Goal: Browse casually

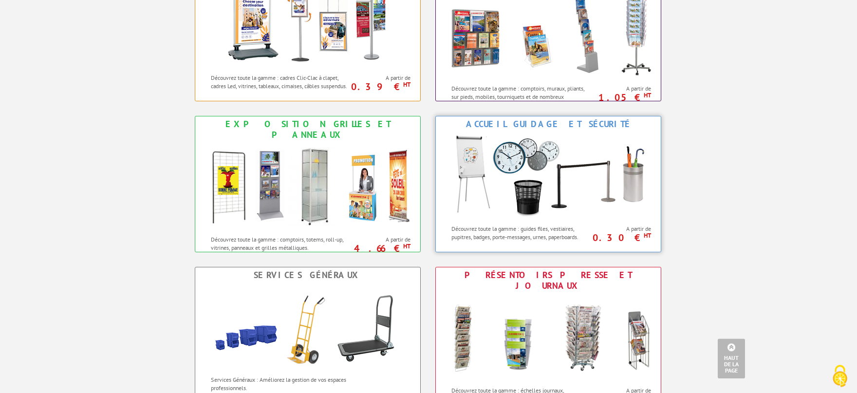
scroll to position [482, 0]
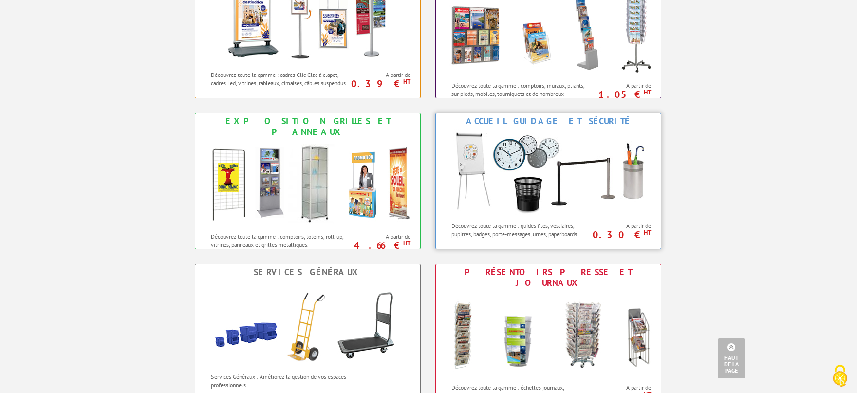
click at [543, 167] on img at bounding box center [548, 173] width 214 height 88
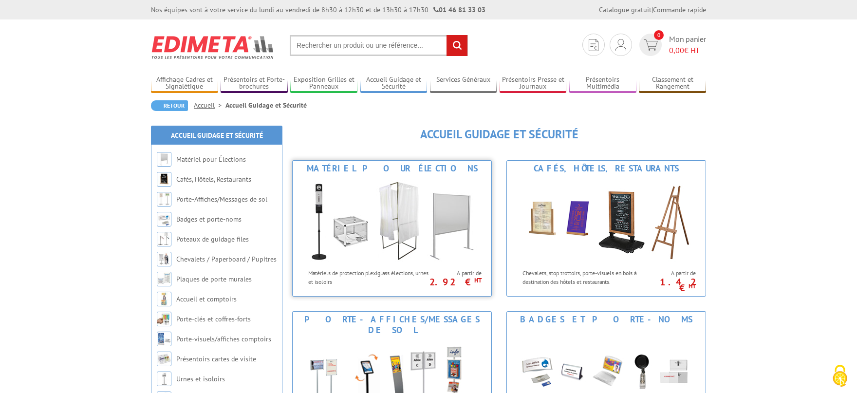
click at [410, 205] on img at bounding box center [392, 220] width 180 height 88
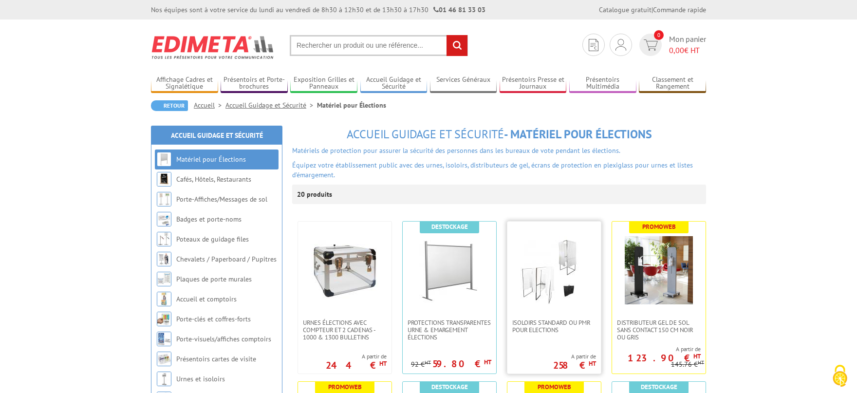
click at [544, 270] on img at bounding box center [554, 270] width 68 height 68
click at [349, 271] on img at bounding box center [345, 270] width 68 height 68
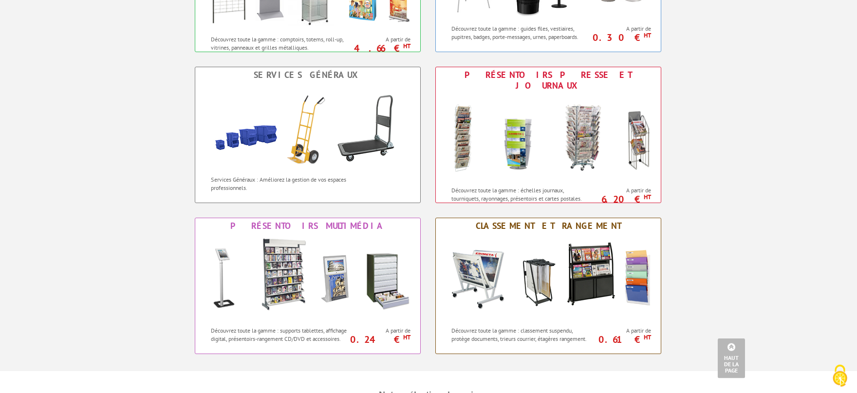
scroll to position [696, 0]
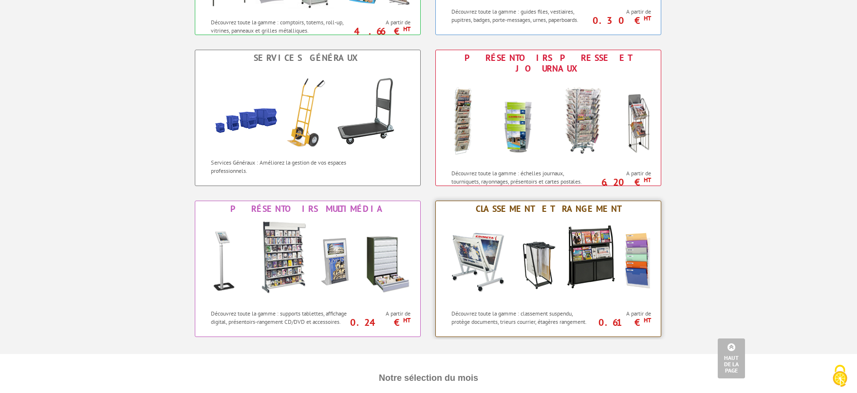
click at [566, 247] on img at bounding box center [548, 261] width 214 height 88
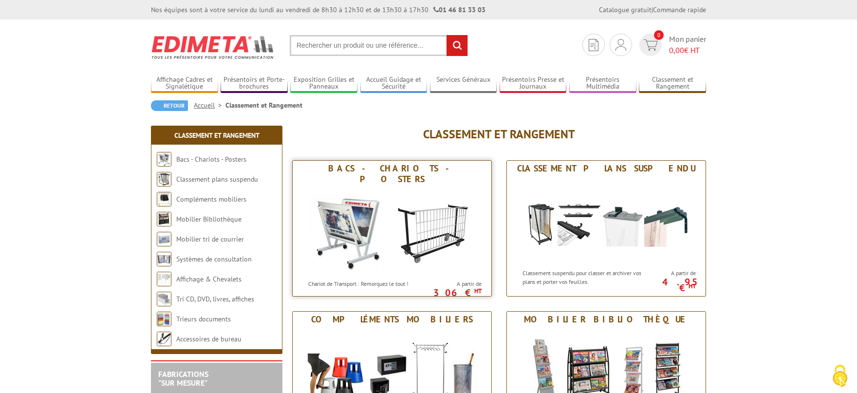
click at [421, 226] on img at bounding box center [392, 231] width 180 height 88
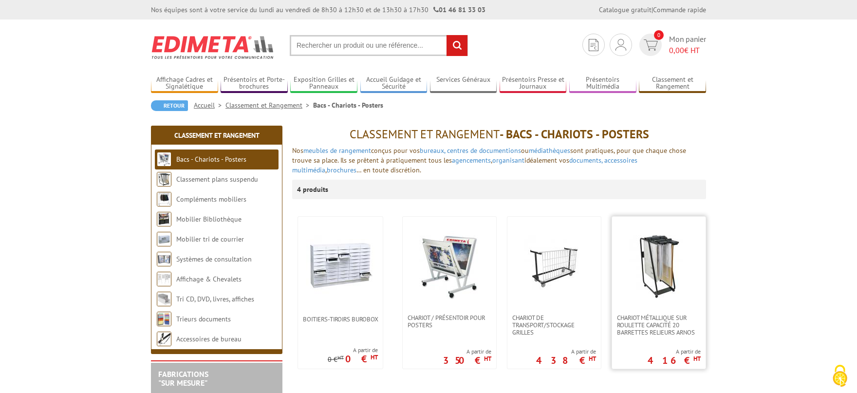
click at [665, 263] on img at bounding box center [659, 265] width 68 height 68
click at [445, 257] on img at bounding box center [449, 265] width 68 height 68
click at [343, 265] on img at bounding box center [340, 265] width 68 height 68
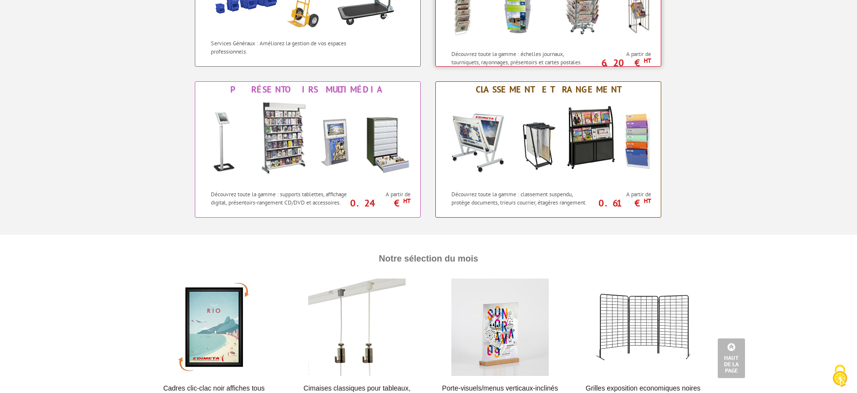
scroll to position [857, 0]
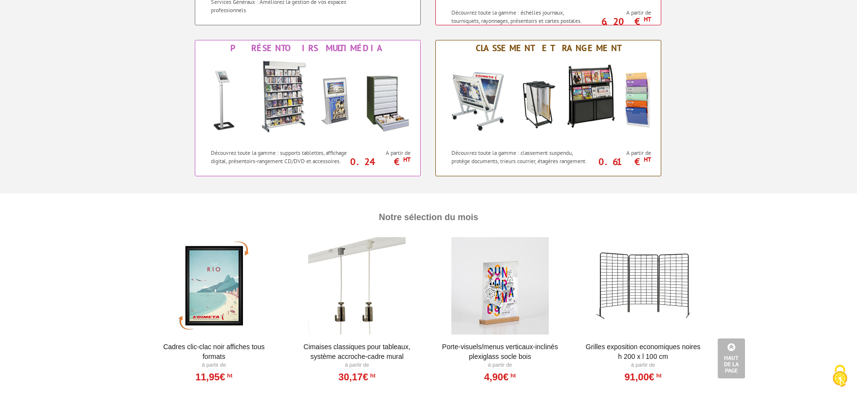
click at [658, 281] on div at bounding box center [643, 285] width 120 height 97
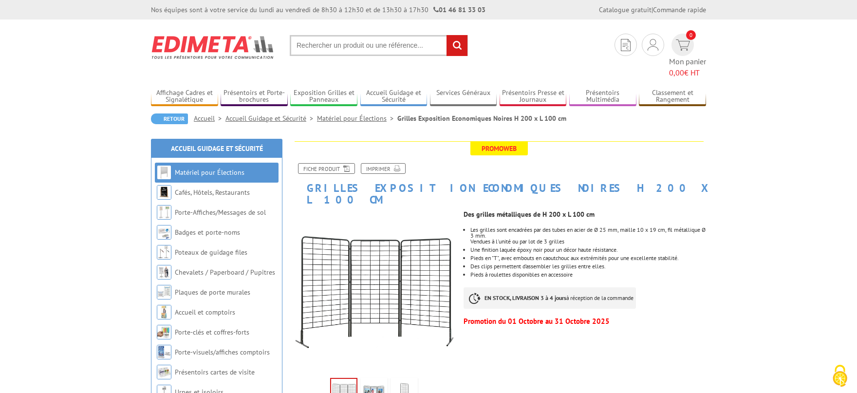
click at [373, 380] on img at bounding box center [373, 395] width 23 height 30
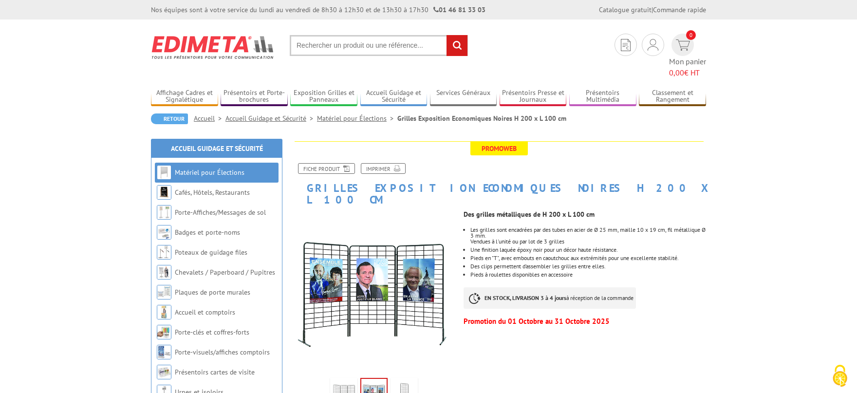
click at [404, 380] on img at bounding box center [403, 395] width 23 height 30
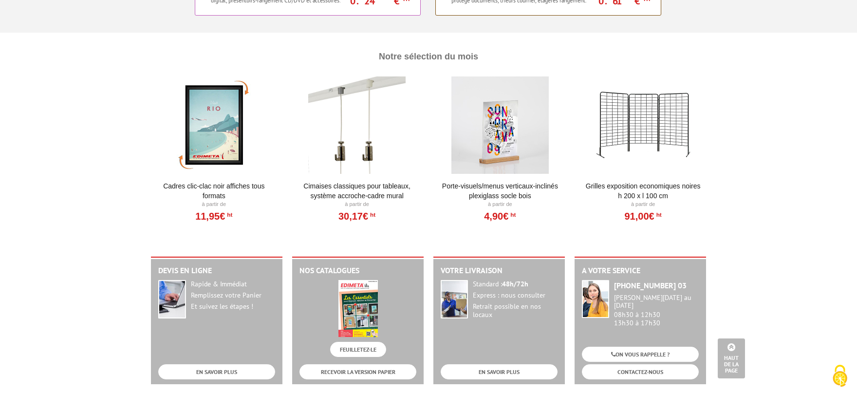
scroll to position [696, 0]
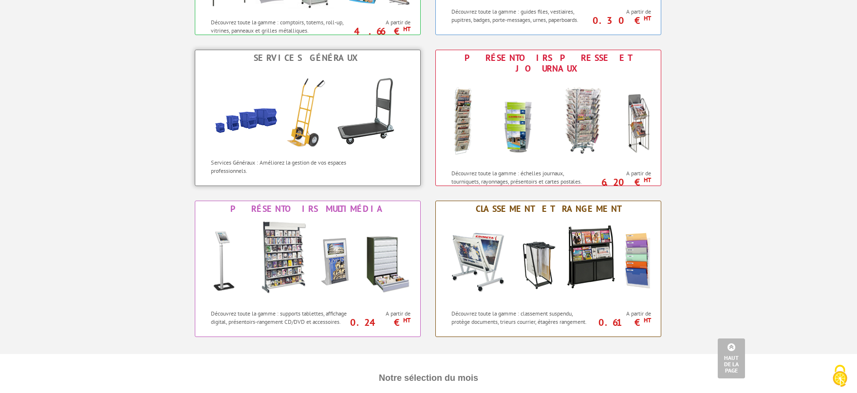
click at [385, 97] on img at bounding box center [308, 110] width 214 height 88
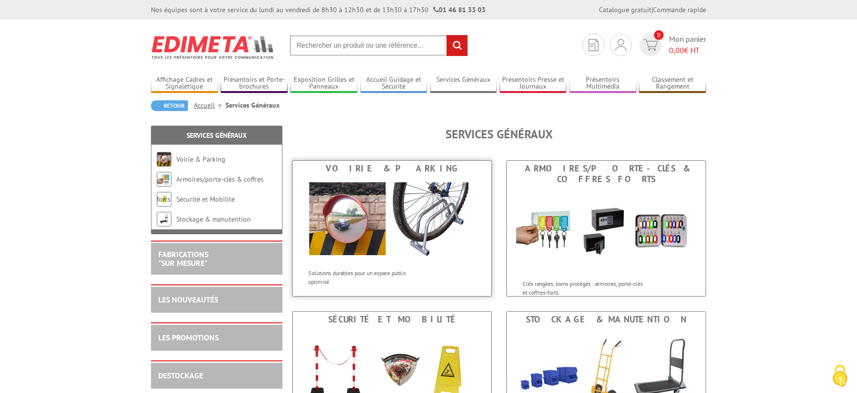
click at [398, 219] on img at bounding box center [392, 220] width 180 height 88
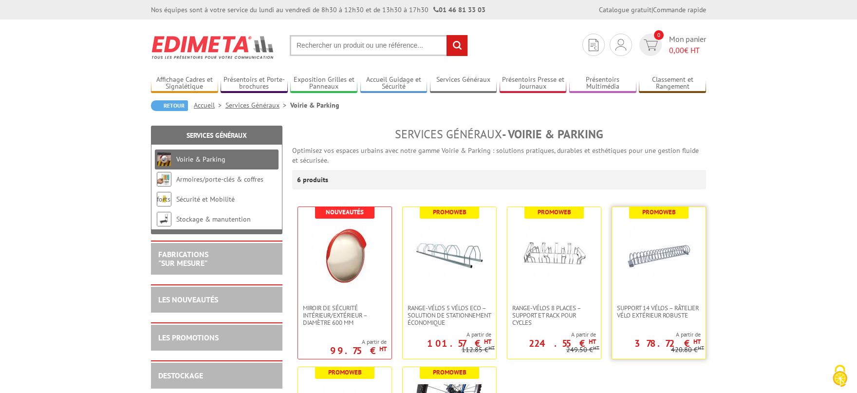
click at [653, 258] on img at bounding box center [659, 256] width 68 height 68
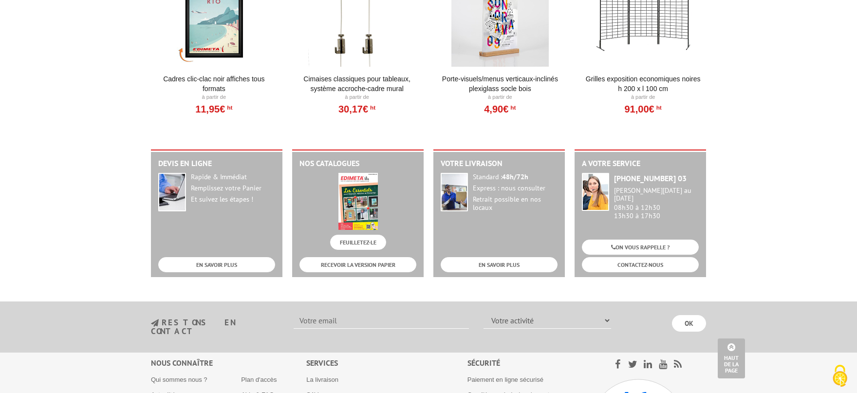
scroll to position [910, 0]
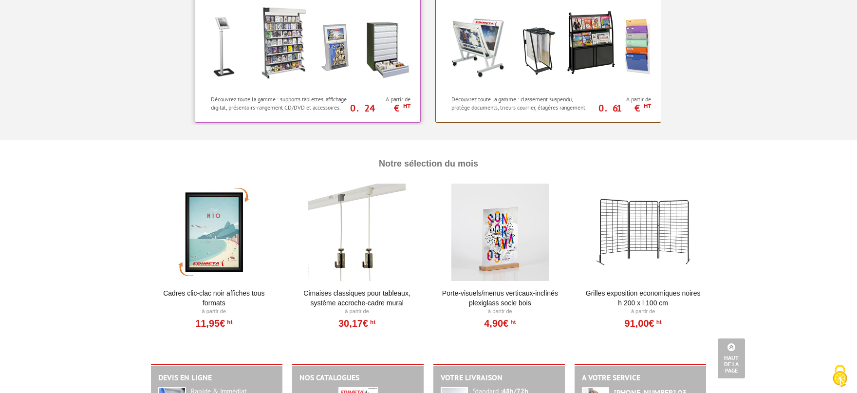
click at [334, 37] on img at bounding box center [308, 46] width 214 height 88
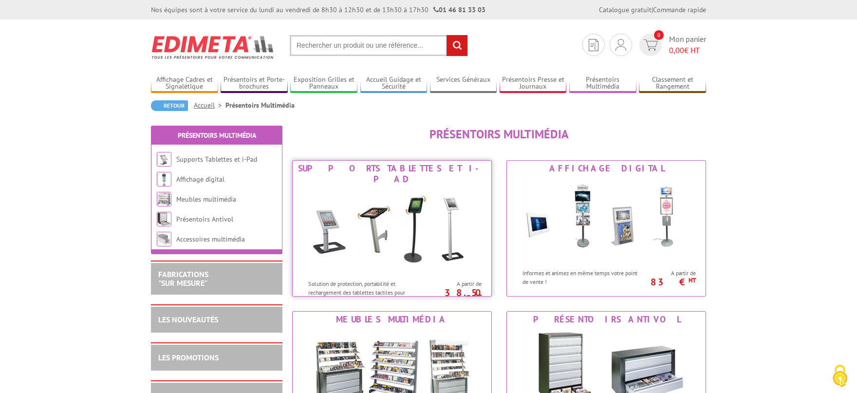
click at [439, 212] on img at bounding box center [392, 231] width 180 height 88
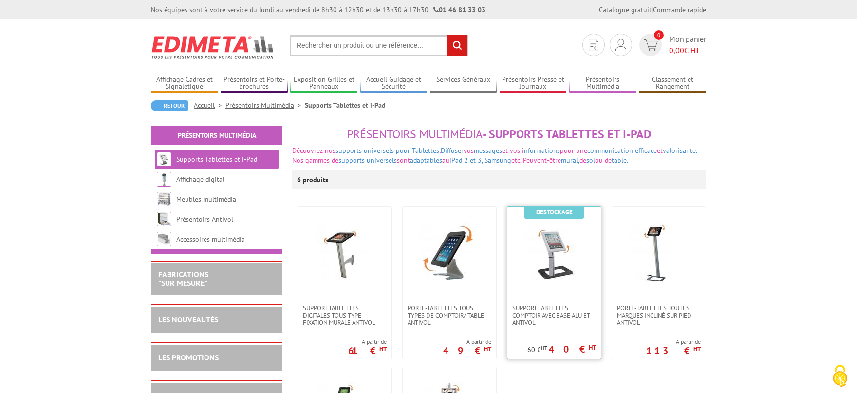
click at [544, 241] on img at bounding box center [554, 256] width 68 height 68
